Goal: Obtain resource: Download file/media

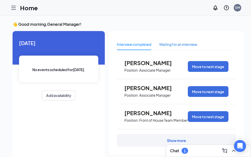
click at [178, 44] on div "Waiting for an interview" at bounding box center [178, 45] width 38 height 6
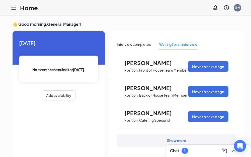
click at [191, 46] on div "Waiting for an interview" at bounding box center [178, 45] width 38 height 6
click at [198, 139] on div "Show more" at bounding box center [176, 141] width 119 height 13
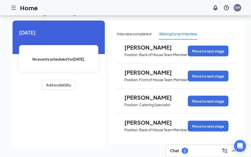
scroll to position [1054, 0]
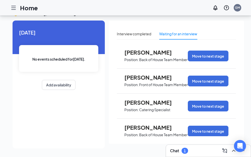
click at [159, 74] on span "[PERSON_NAME]" at bounding box center [151, 77] width 55 height 7
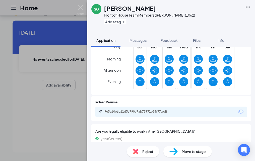
scroll to position [192, 0]
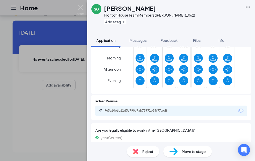
click at [232, 112] on div "9e3e10e6b11d3a790c7ab73971e85f77.pdf" at bounding box center [171, 111] width 152 height 11
click at [238, 111] on icon "Download" at bounding box center [241, 111] width 6 height 6
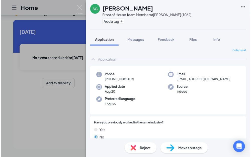
scroll to position [0, 0]
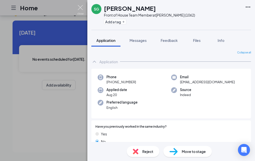
click at [82, 7] on img at bounding box center [80, 10] width 6 height 10
